Goal: Information Seeking & Learning: Learn about a topic

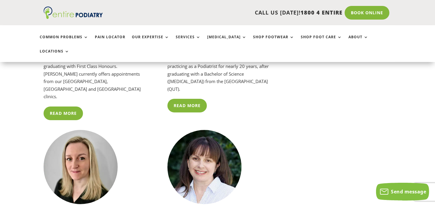
scroll to position [1209, 0]
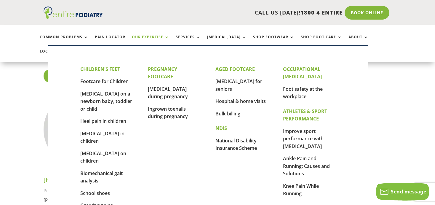
click at [161, 36] on link "Our Expertise" at bounding box center [150, 41] width 37 height 13
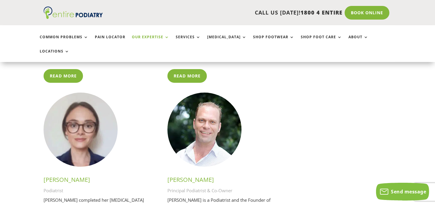
click at [163, 36] on link "Our Expertise" at bounding box center [150, 41] width 37 height 13
click at [165, 36] on link "Our Expertise" at bounding box center [150, 41] width 37 height 13
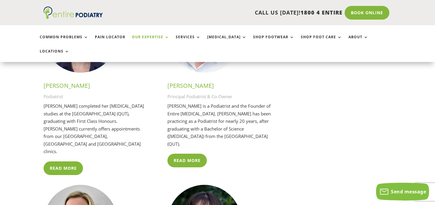
click at [149, 38] on link "Our Expertise" at bounding box center [150, 41] width 37 height 13
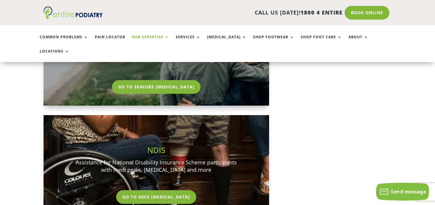
scroll to position [547, 0]
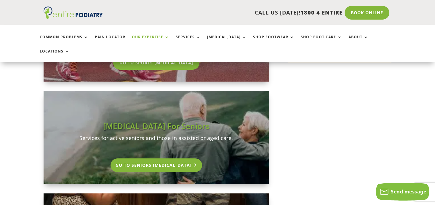
click at [174, 158] on link "Go To Seniors [MEDICAL_DATA]" at bounding box center [156, 165] width 92 height 14
